Goal: Task Accomplishment & Management: Manage account settings

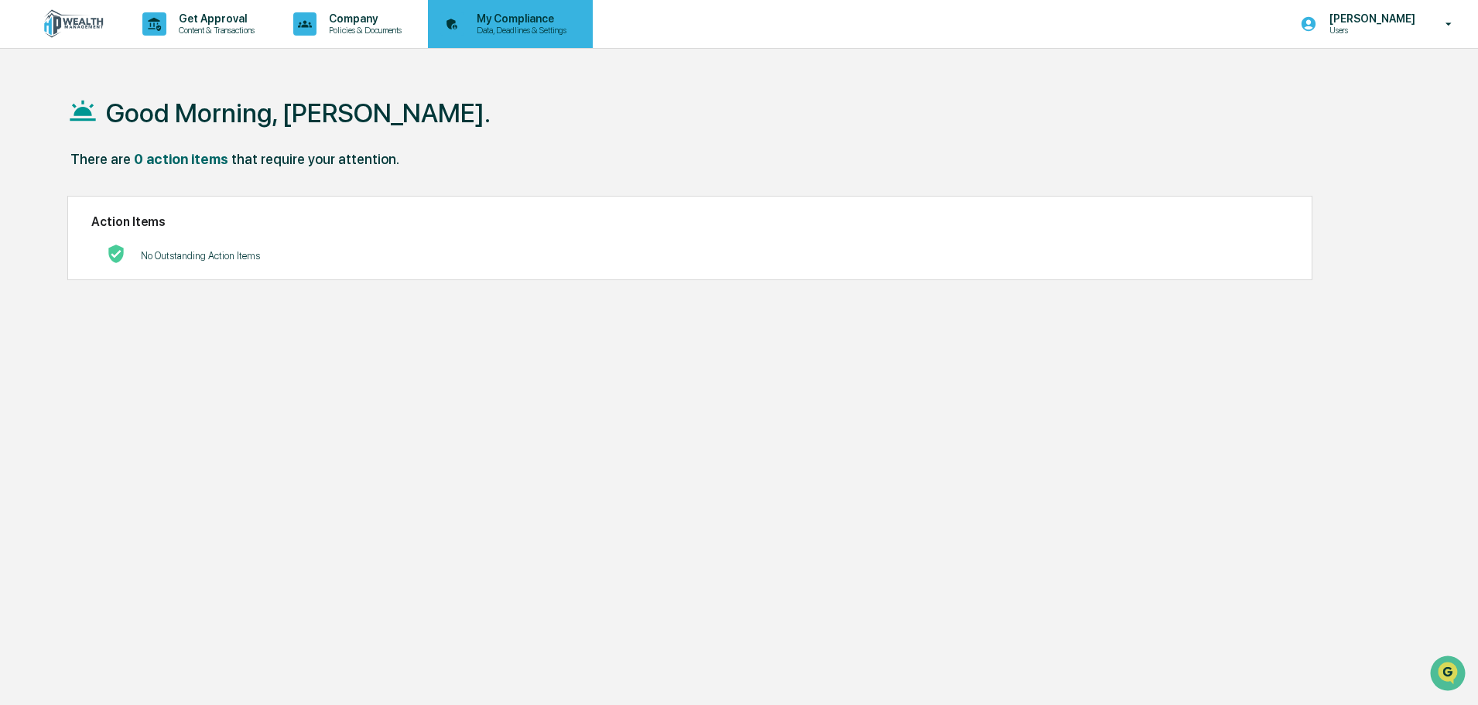
click at [506, 21] on p "My Compliance" at bounding box center [519, 18] width 110 height 12
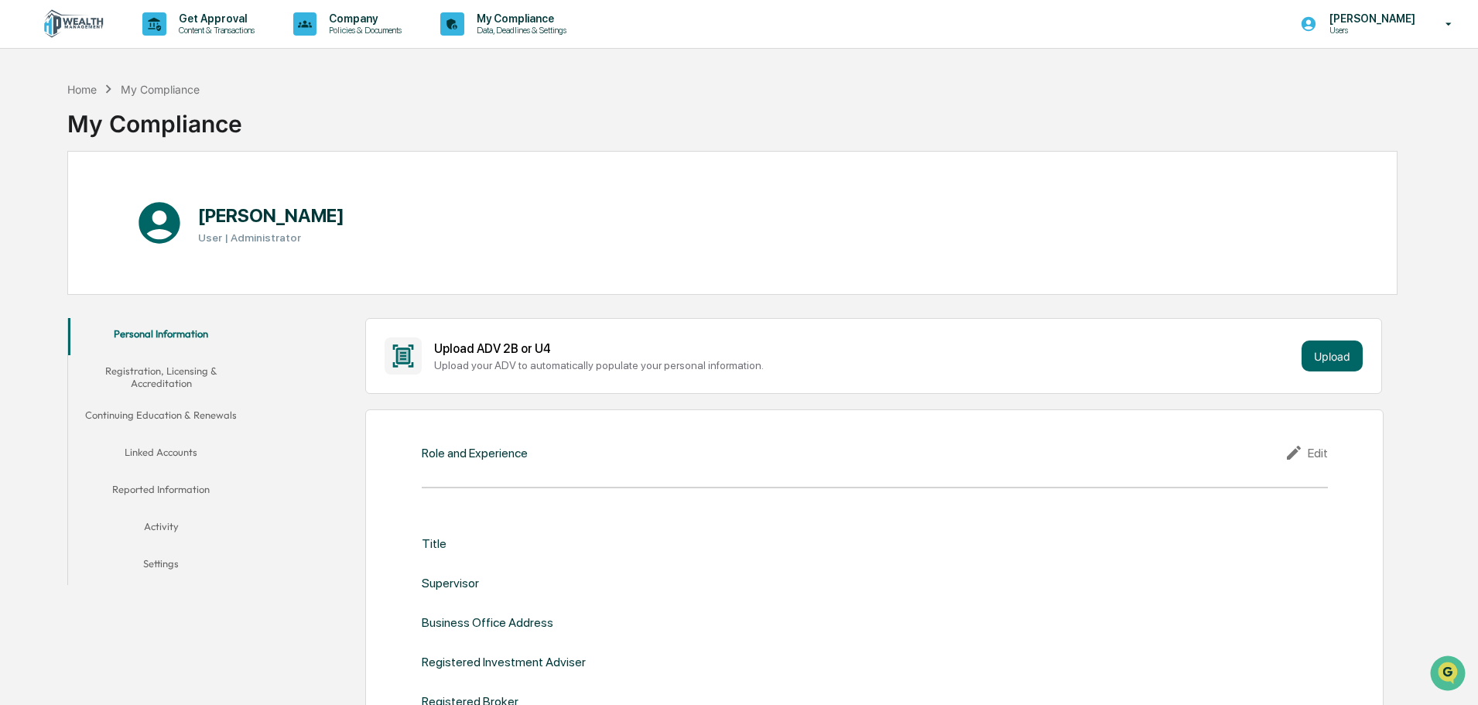
click at [176, 454] on button "Linked Accounts" at bounding box center [161, 454] width 186 height 37
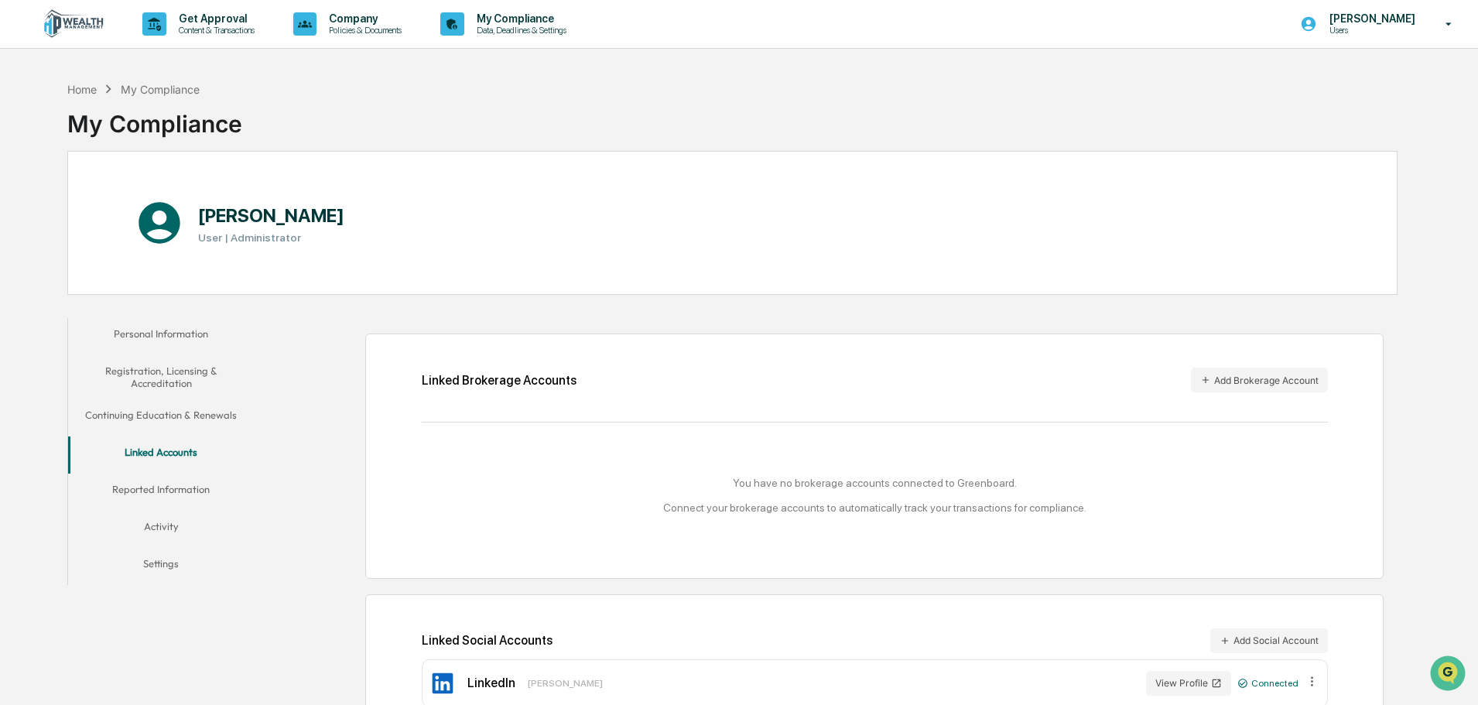
scroll to position [74, 0]
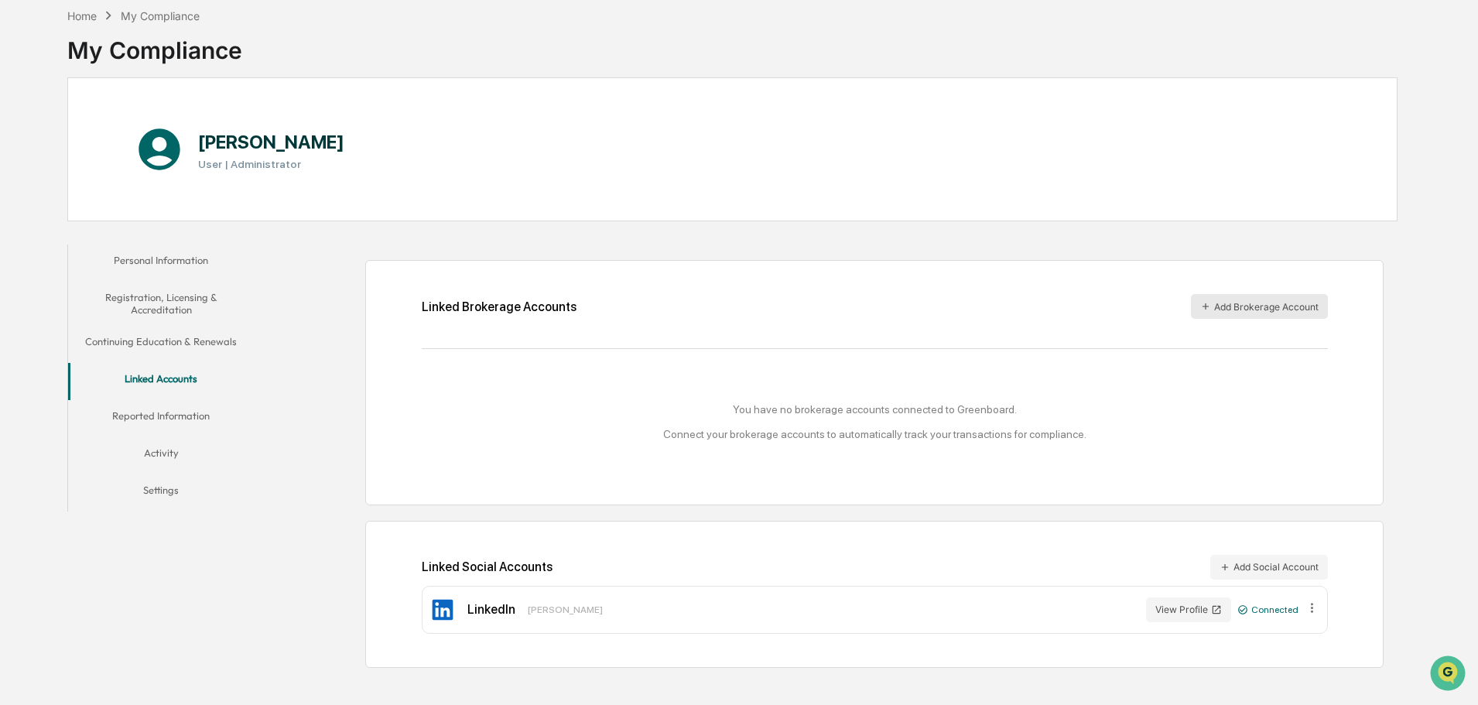
click at [1277, 311] on button "Add Brokerage Account" at bounding box center [1259, 306] width 137 height 25
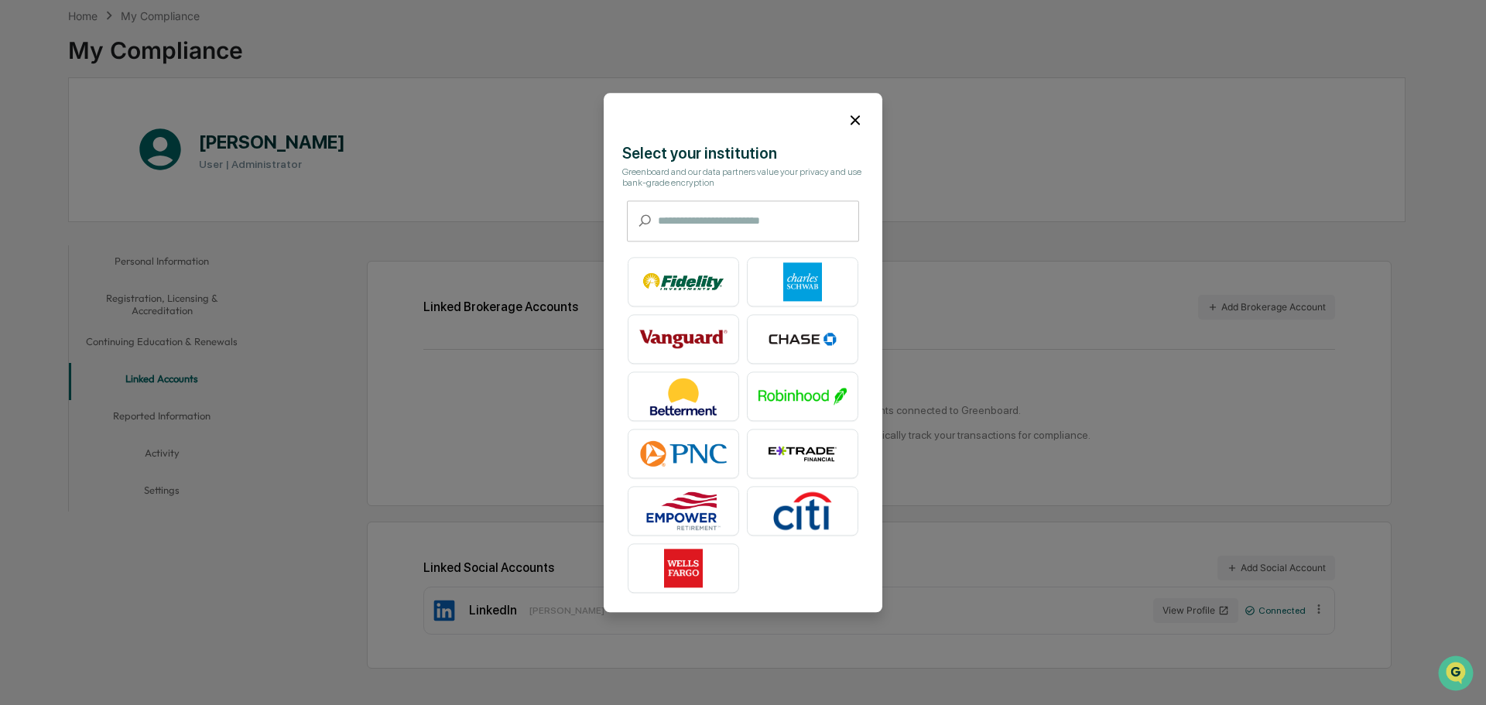
click at [854, 120] on icon at bounding box center [855, 119] width 17 height 17
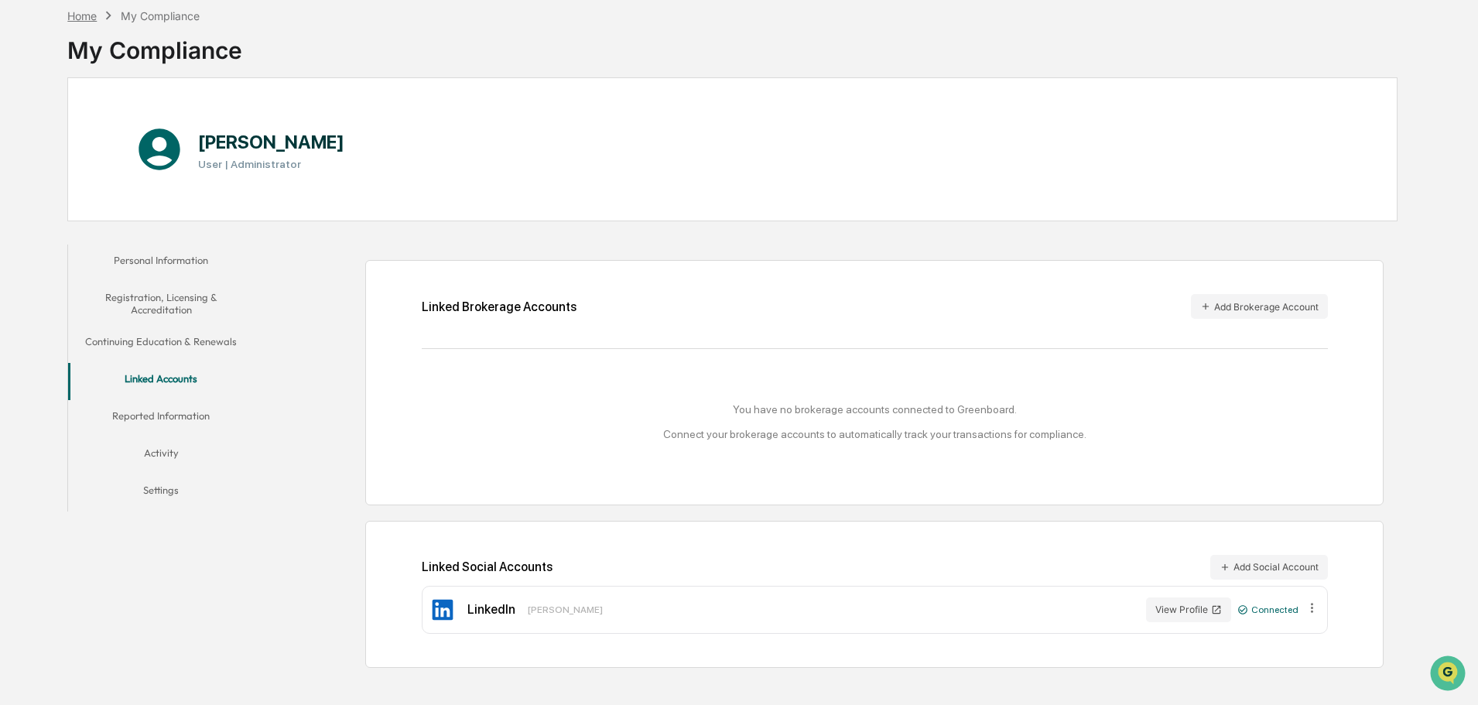
click at [85, 19] on div "Home" at bounding box center [81, 15] width 29 height 13
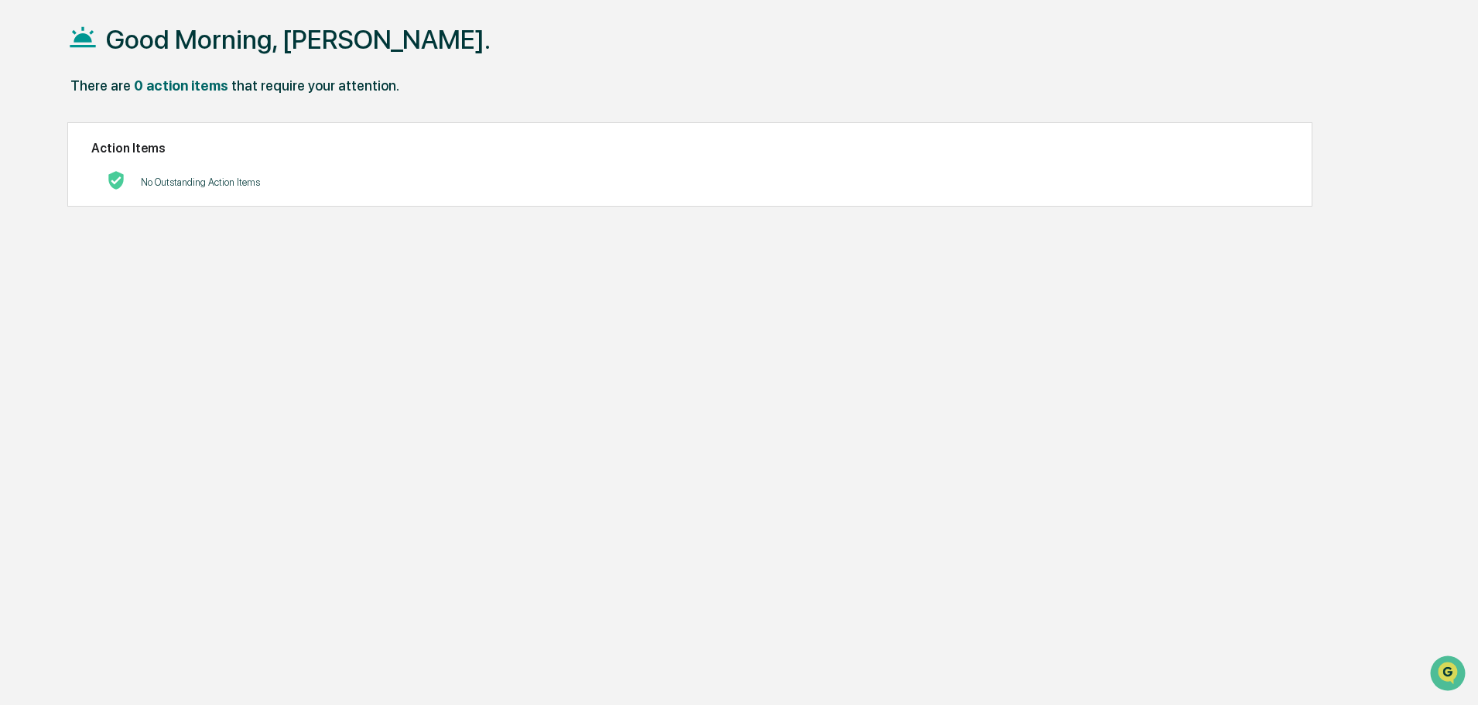
click at [130, 142] on h2 "Action Items" at bounding box center [689, 148] width 1197 height 15
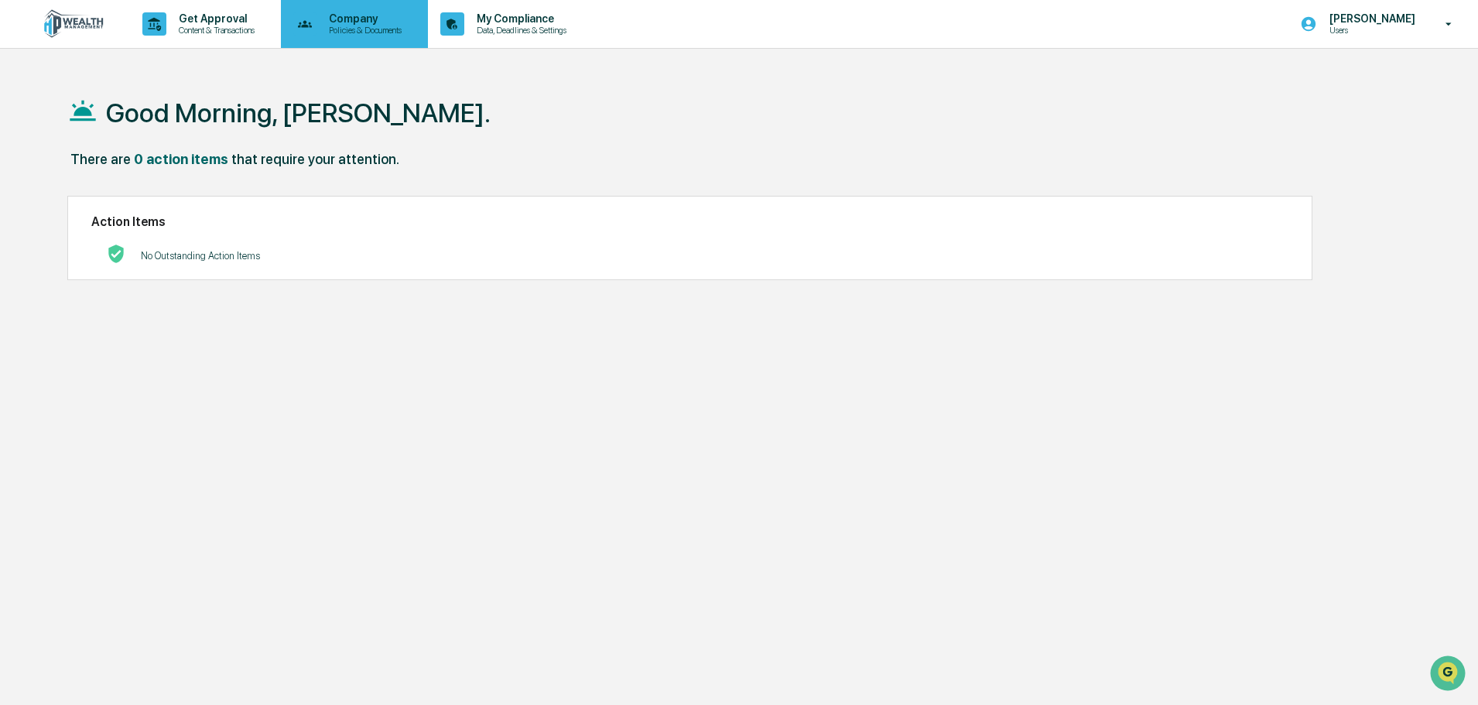
click at [374, 31] on p "Policies & Documents" at bounding box center [362, 30] width 93 height 11
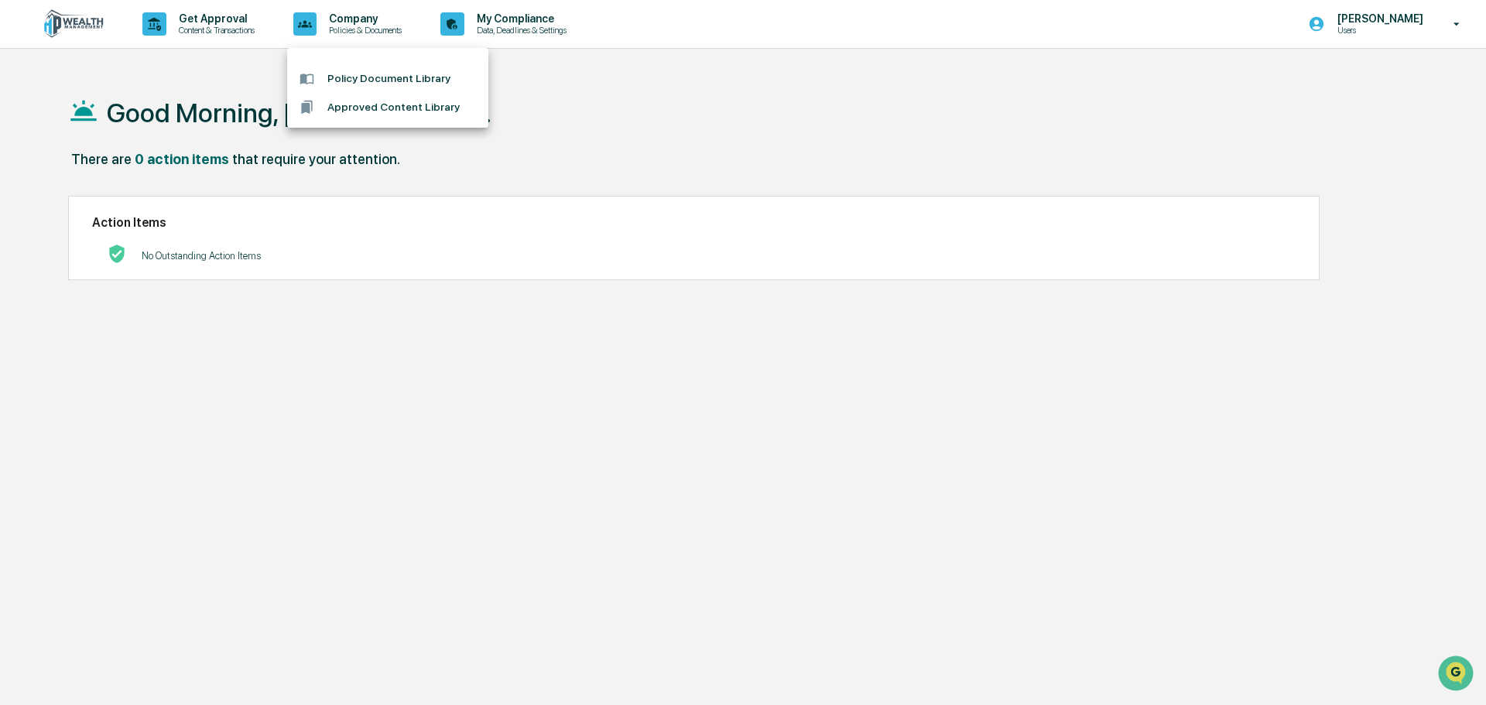
click at [513, 18] on div at bounding box center [743, 352] width 1486 height 705
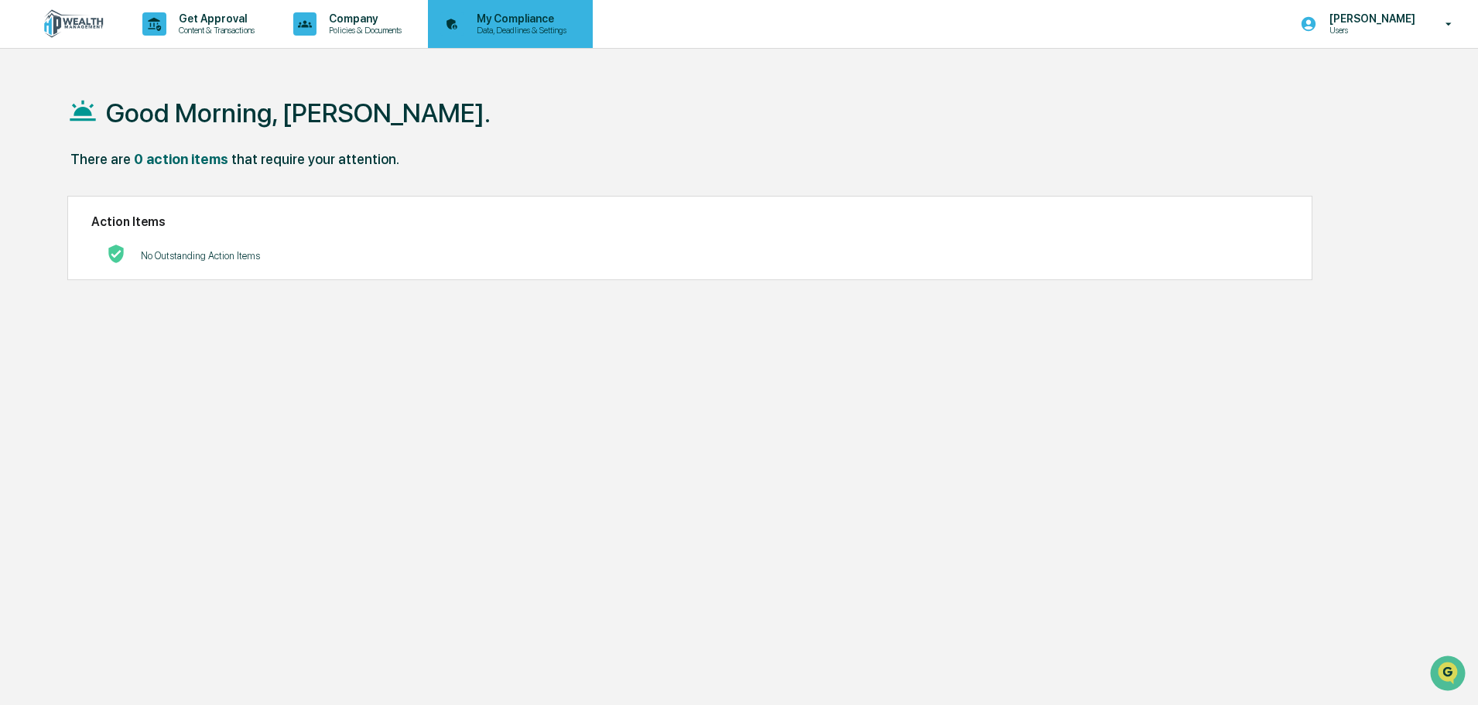
click at [513, 25] on p "Data, Deadlines & Settings" at bounding box center [519, 30] width 110 height 11
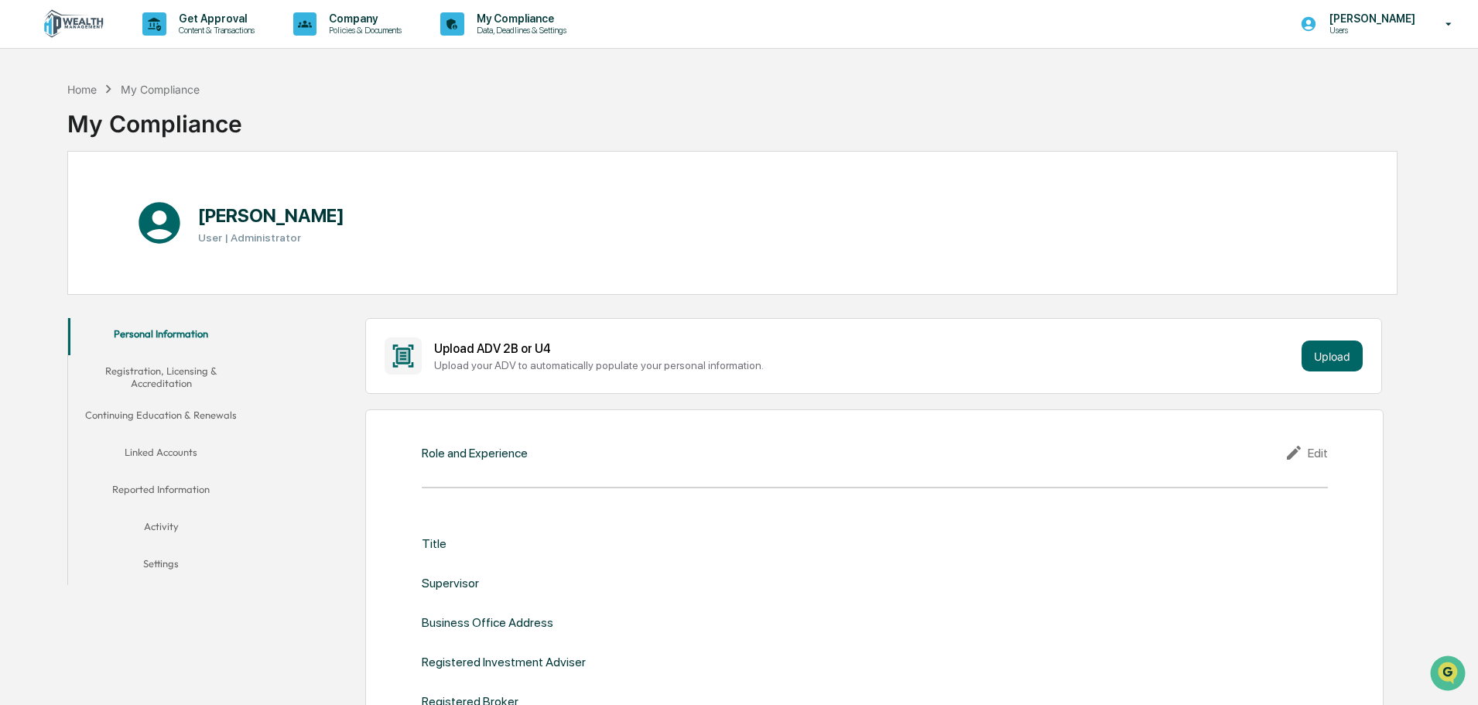
click at [168, 527] on button "Activity" at bounding box center [161, 529] width 186 height 37
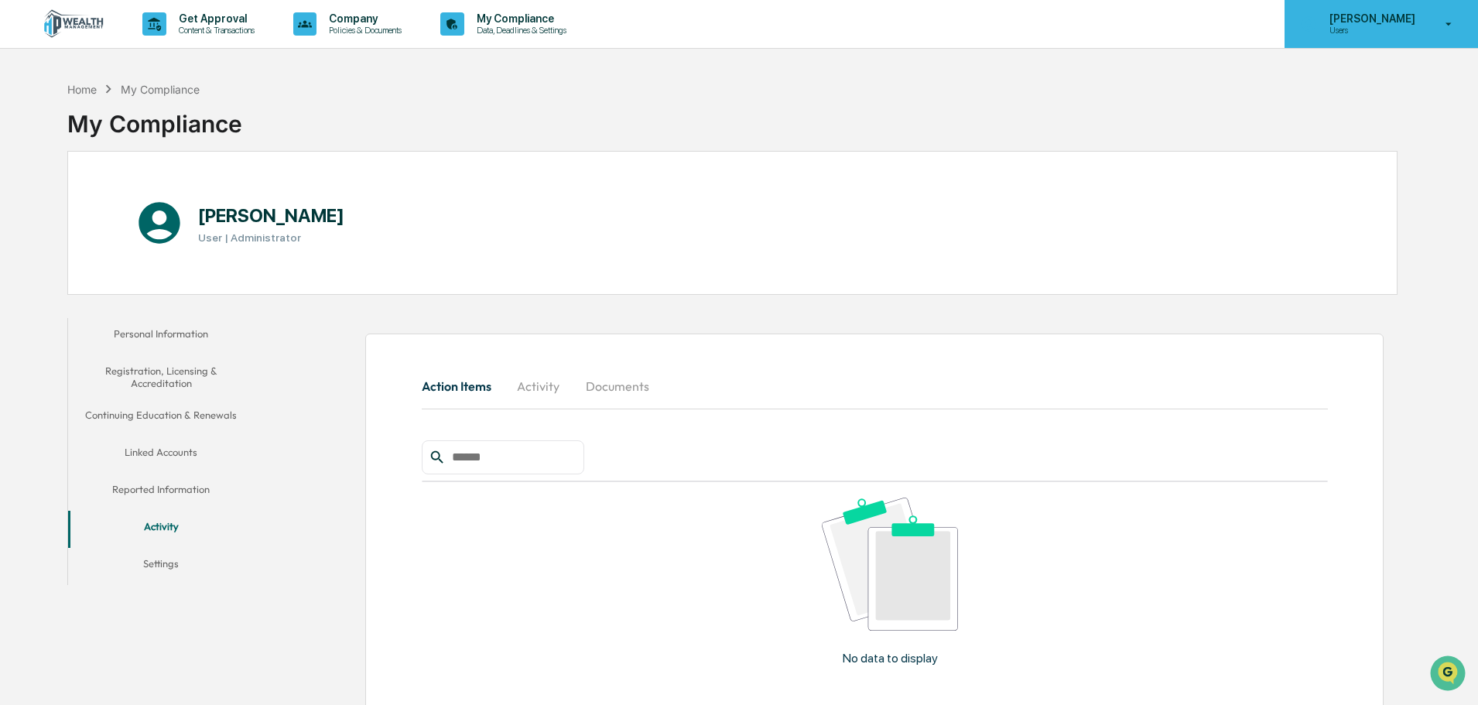
click at [1402, 22] on p "[PERSON_NAME]" at bounding box center [1370, 18] width 106 height 12
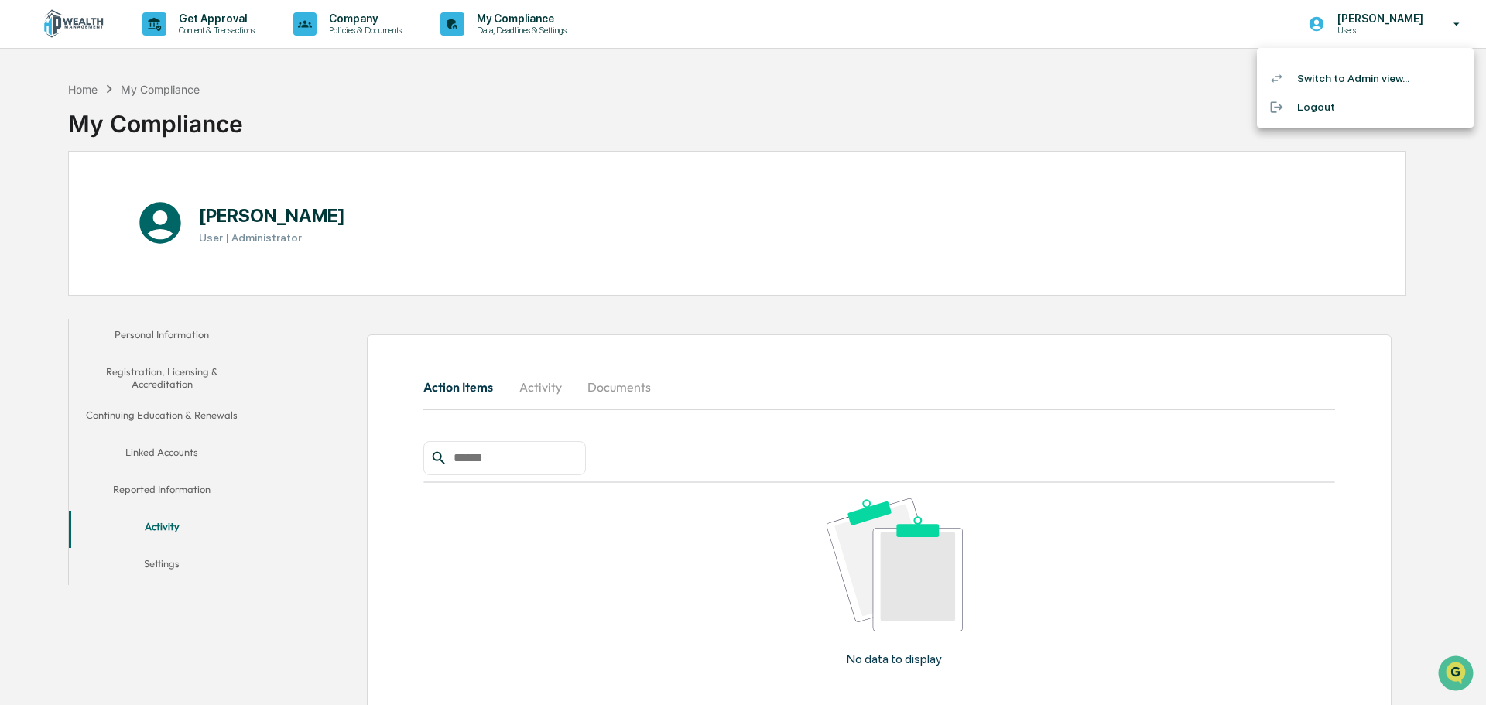
click at [1323, 107] on li "Logout" at bounding box center [1365, 107] width 217 height 29
